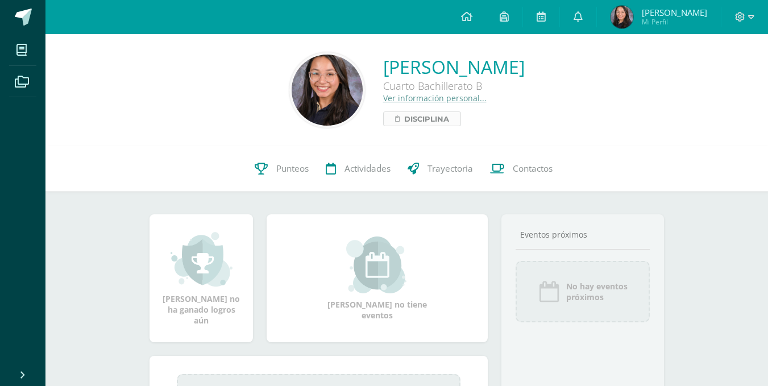
click at [404, 120] on span "Disciplina" at bounding box center [426, 119] width 45 height 14
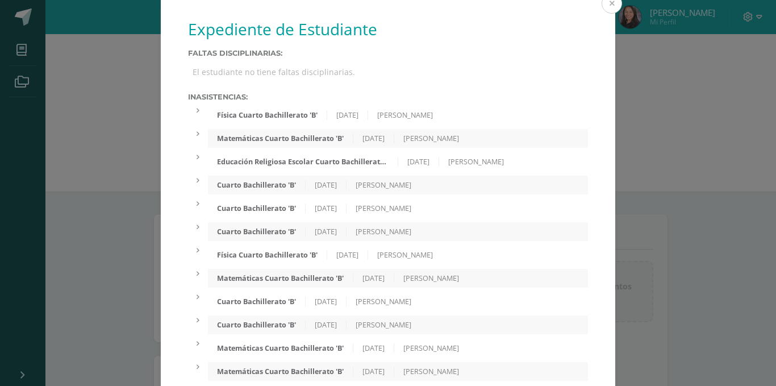
click at [604, 4] on button at bounding box center [612, 3] width 20 height 20
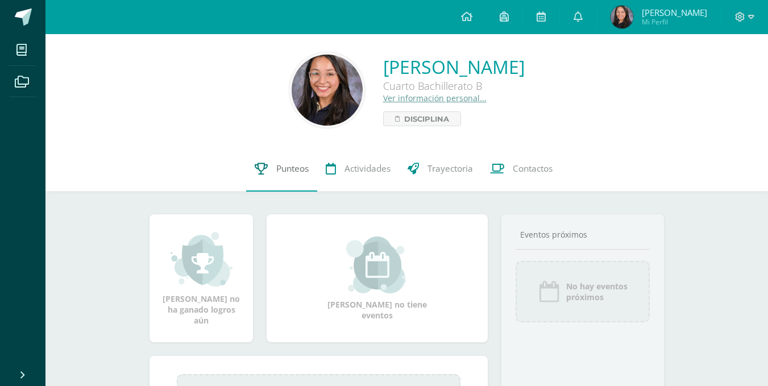
click at [299, 179] on link "Punteos" at bounding box center [281, 168] width 71 height 45
